Goal: Navigation & Orientation: Understand site structure

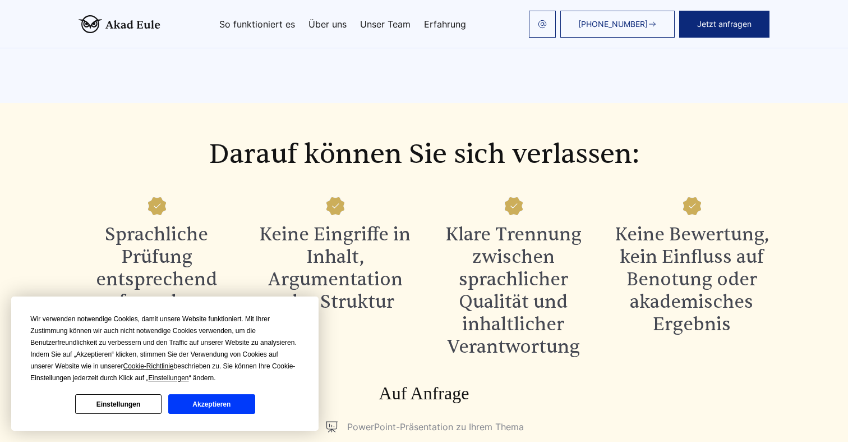
click at [372, 21] on link "Unser Team" at bounding box center [385, 24] width 51 height 9
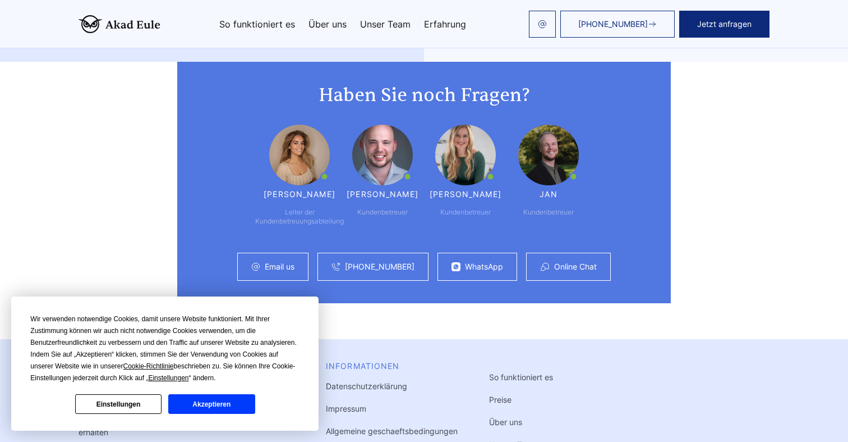
click at [226, 407] on button "Akzeptieren" at bounding box center [211, 404] width 86 height 20
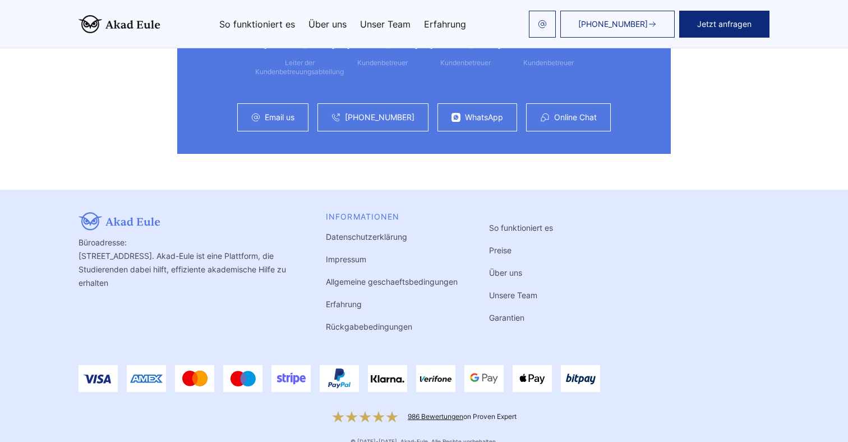
scroll to position [3130, 0]
click at [341, 255] on link "Impressum" at bounding box center [346, 260] width 40 height 10
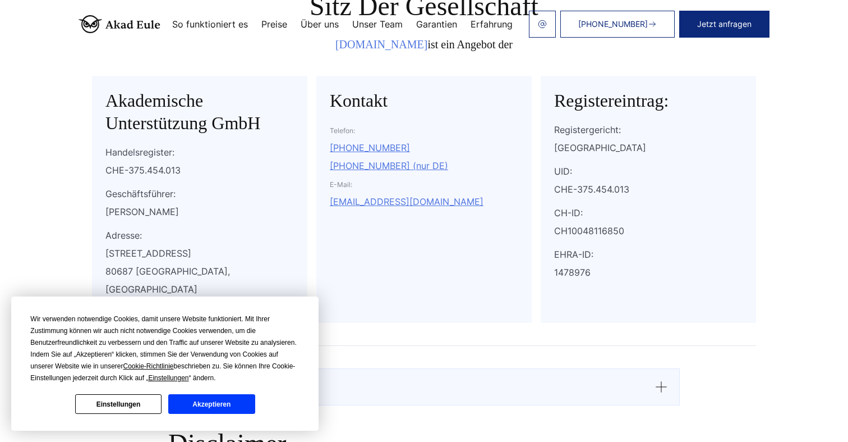
scroll to position [185, 0]
click at [218, 400] on button "Akzeptieren" at bounding box center [211, 404] width 86 height 20
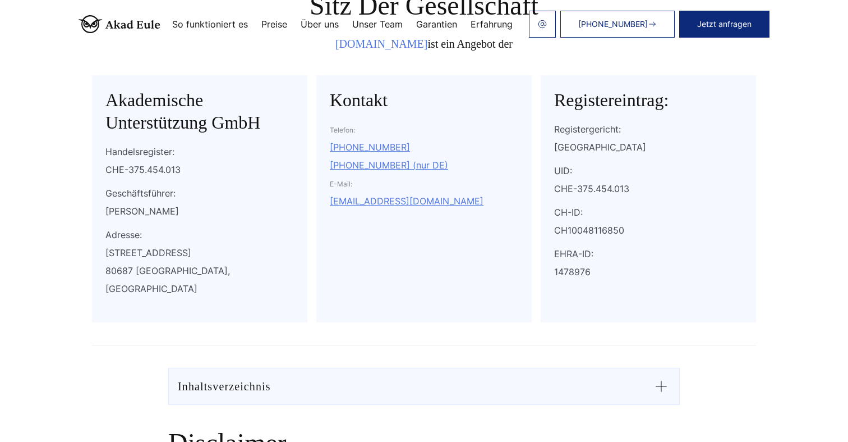
scroll to position [158, 0]
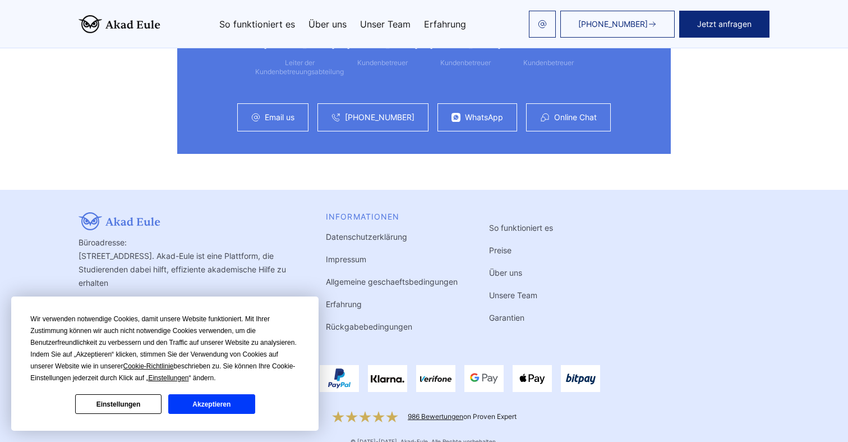
scroll to position [3112, 0]
click at [231, 403] on button "Akzeptieren" at bounding box center [211, 404] width 86 height 20
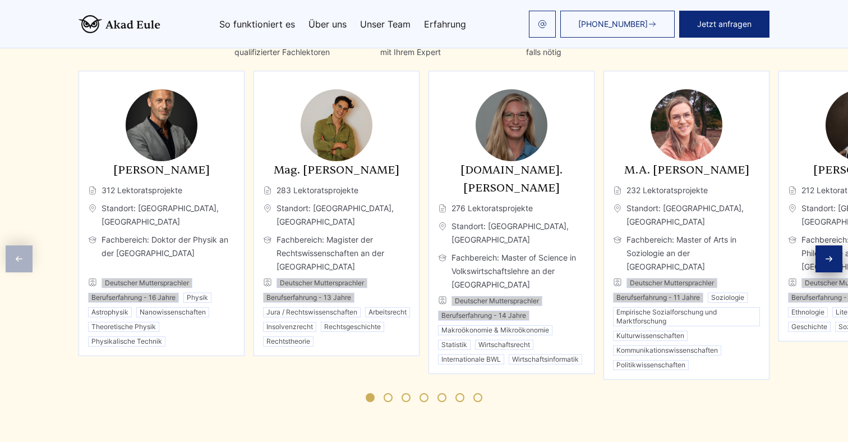
scroll to position [1797, 0]
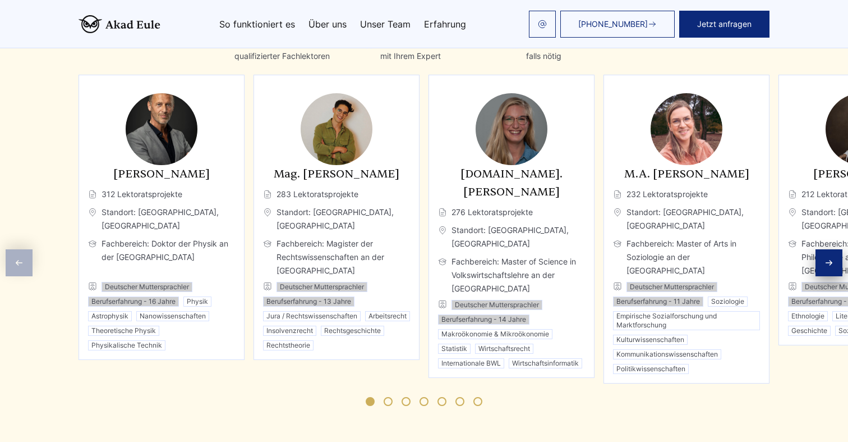
click at [830, 258] on icon "Next slide" at bounding box center [829, 262] width 9 height 9
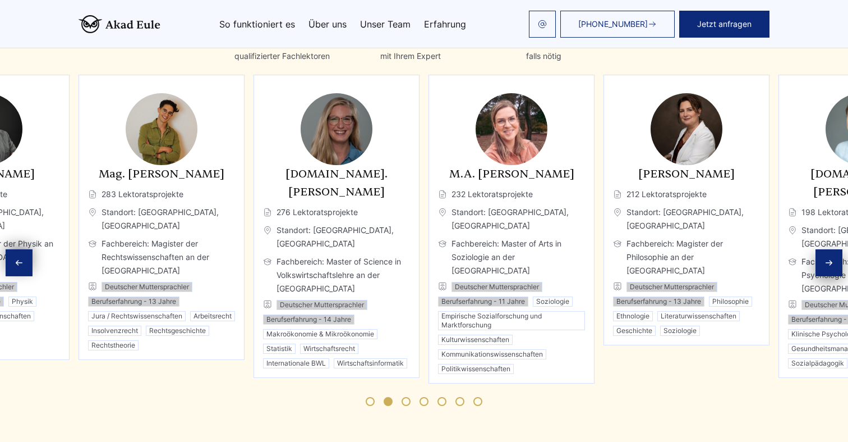
click at [830, 258] on icon "Next slide" at bounding box center [829, 262] width 9 height 9
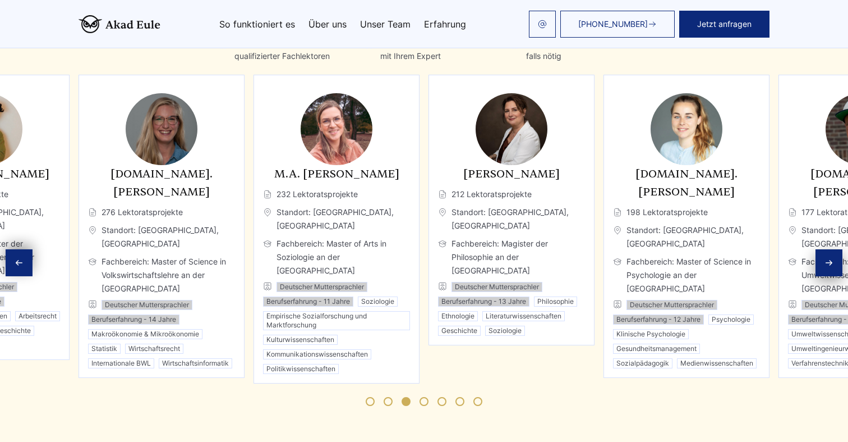
click at [830, 258] on icon "Next slide" at bounding box center [829, 262] width 9 height 9
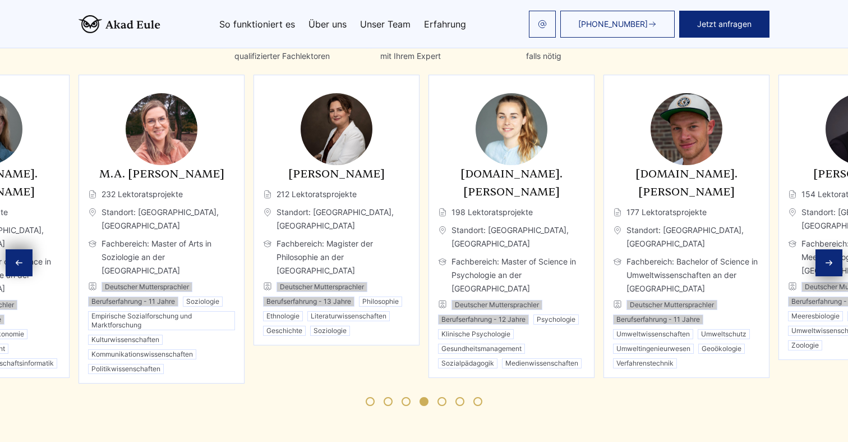
click at [830, 258] on icon "Next slide" at bounding box center [829, 262] width 9 height 9
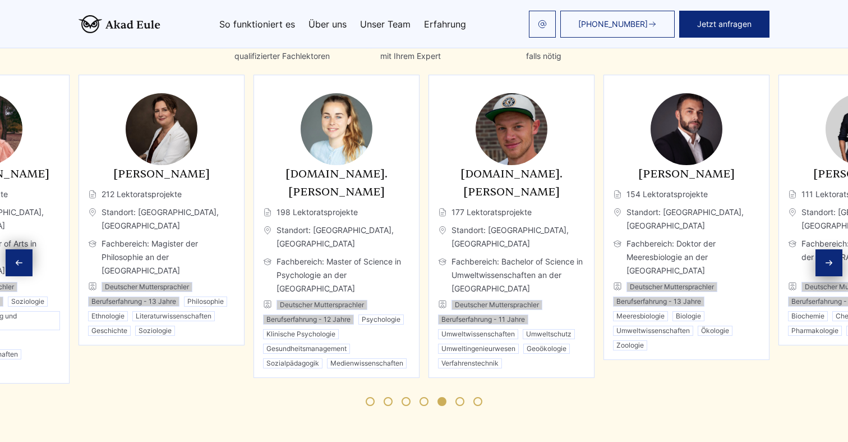
click at [830, 258] on icon "Next slide" at bounding box center [829, 262] width 9 height 9
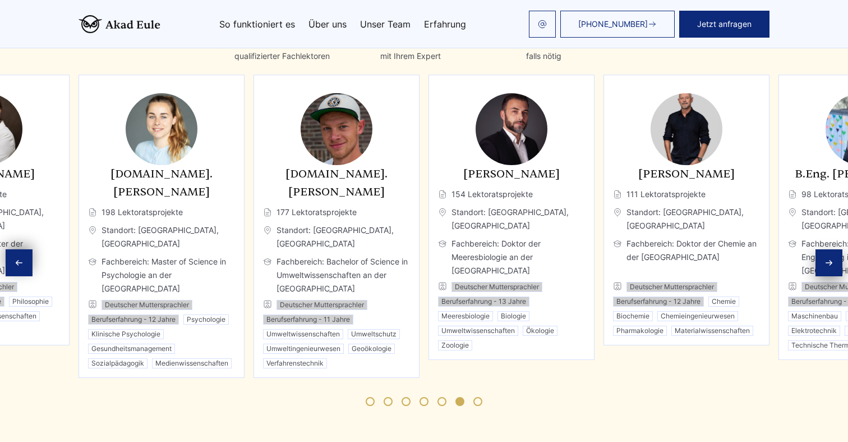
click at [830, 258] on icon "Next slide" at bounding box center [829, 262] width 9 height 9
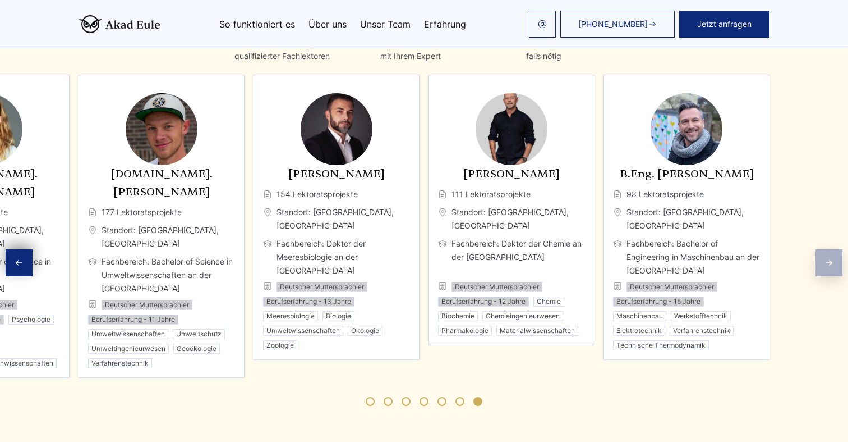
click at [830, 249] on div "Experten Qualifizierte Fachleute, sorgfältig ausgewählt Profilbasierte Zuweisun…" at bounding box center [424, 198] width 848 height 442
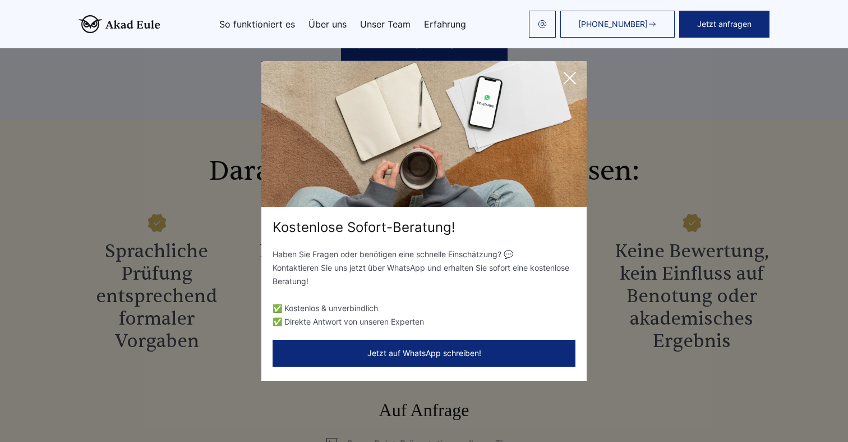
scroll to position [1053, 0]
click at [571, 79] on icon at bounding box center [569, 77] width 11 height 11
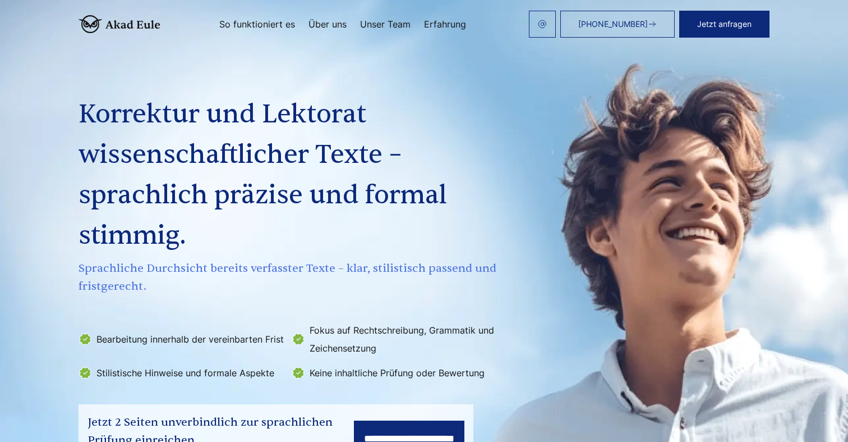
scroll to position [0, 0]
click at [276, 21] on link "So funktioniert es" at bounding box center [257, 24] width 76 height 9
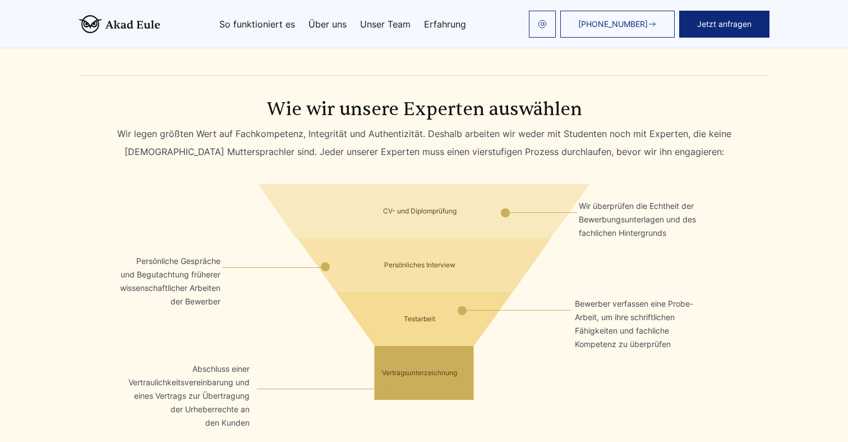
click at [567, 27] on div "+498000010431 Jetzt anfragen So funktioniert es Über uns Unser Team Erfahrung" at bounding box center [464, 24] width 609 height 27
click at [708, 21] on button "Jetzt anfragen" at bounding box center [725, 24] width 90 height 27
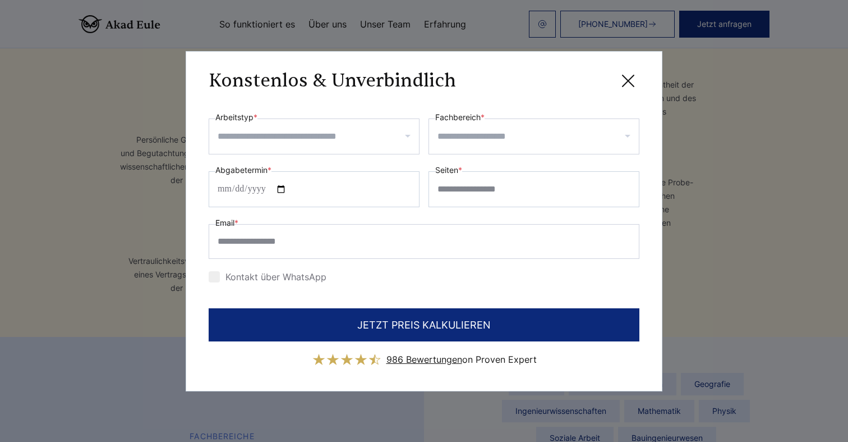
scroll to position [2289, 0]
click at [631, 82] on icon at bounding box center [628, 80] width 11 height 11
